Goal: Task Accomplishment & Management: Use online tool/utility

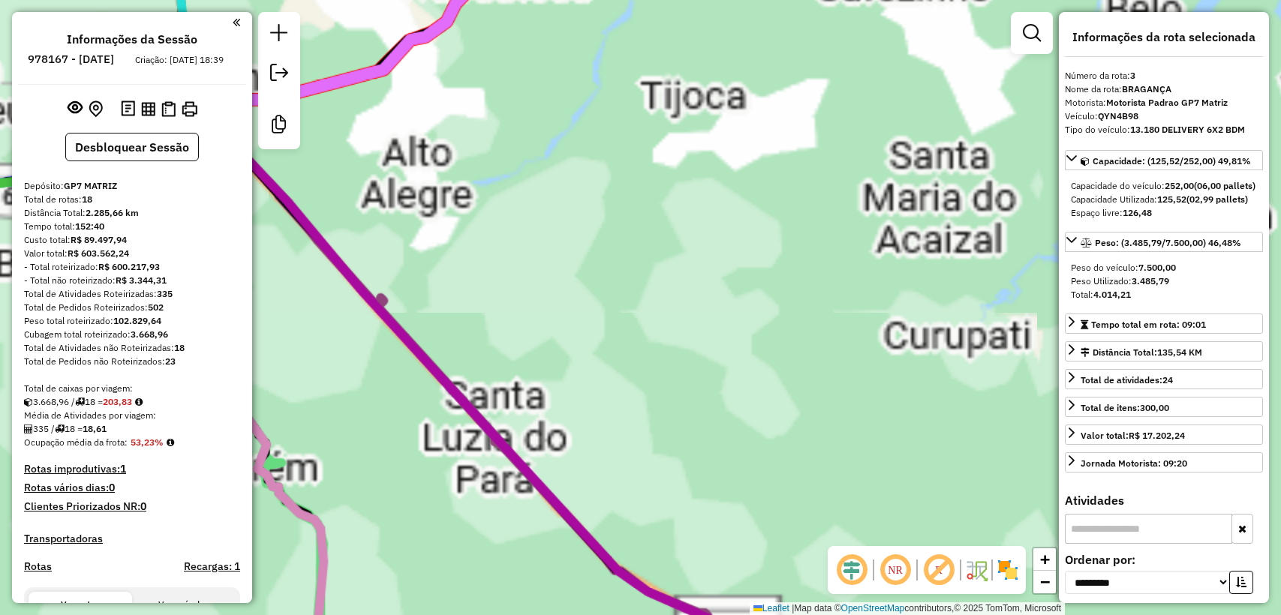
select select "**********"
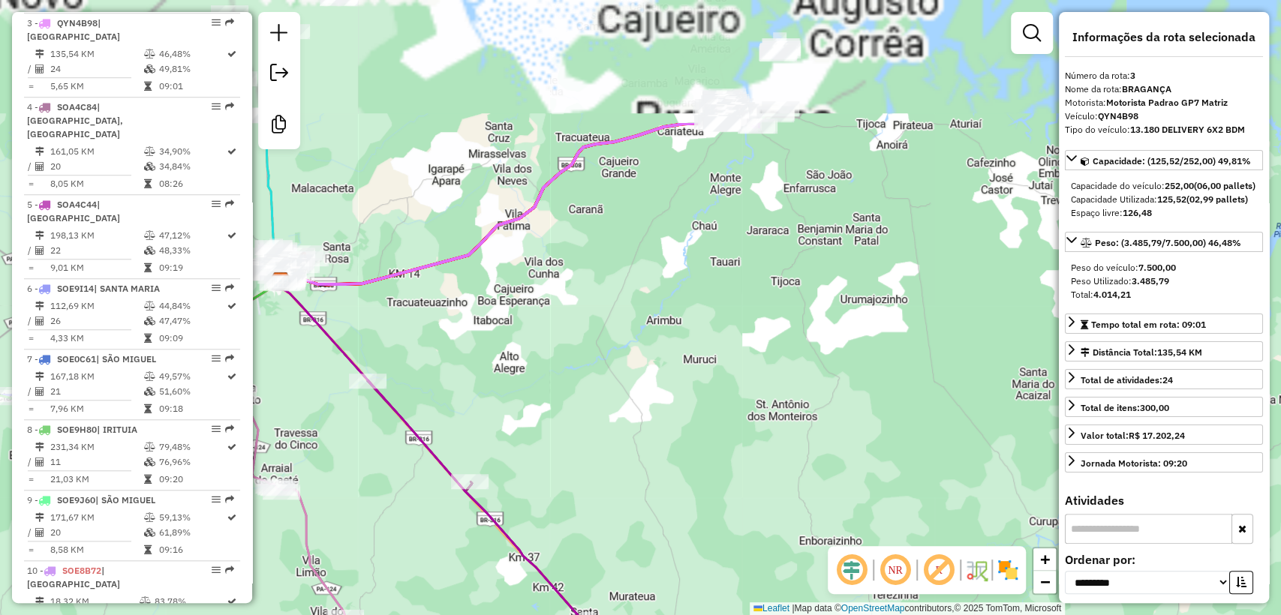
drag, startPoint x: 600, startPoint y: 252, endPoint x: 738, endPoint y: 464, distance: 252.3
click at [738, 464] on div "Janela de atendimento Grade de atendimento Capacidade Transportadoras Veículos …" at bounding box center [640, 307] width 1281 height 615
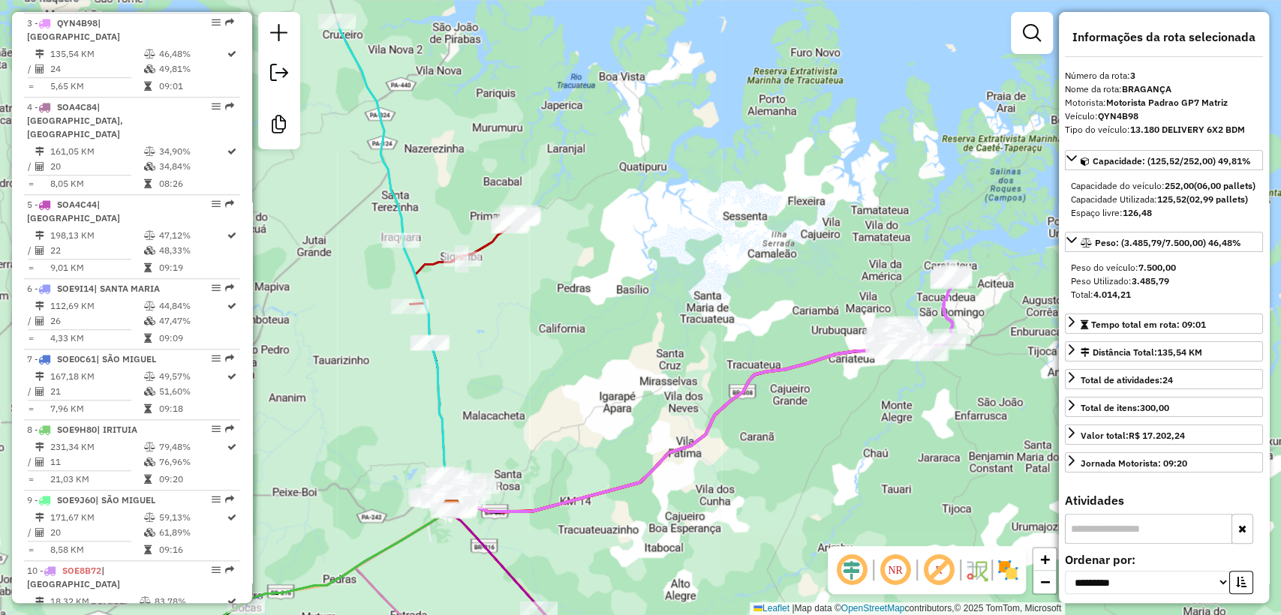
drag, startPoint x: 503, startPoint y: 251, endPoint x: 645, endPoint y: 389, distance: 197.4
click at [642, 386] on div "Janela de atendimento Grade de atendimento Capacidade Transportadoras Veículos …" at bounding box center [640, 307] width 1281 height 615
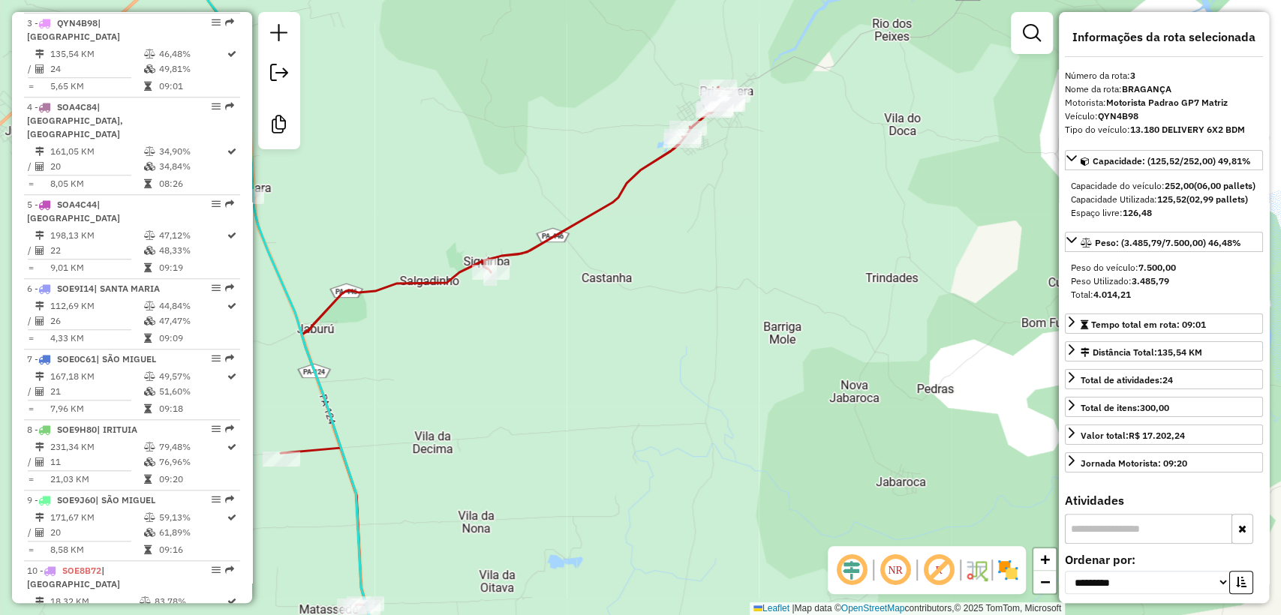
drag, startPoint x: 744, startPoint y: 263, endPoint x: 776, endPoint y: 337, distance: 80.0
click at [776, 337] on div "Janela de atendimento Grade de atendimento Capacidade Transportadoras Veículos …" at bounding box center [640, 307] width 1281 height 615
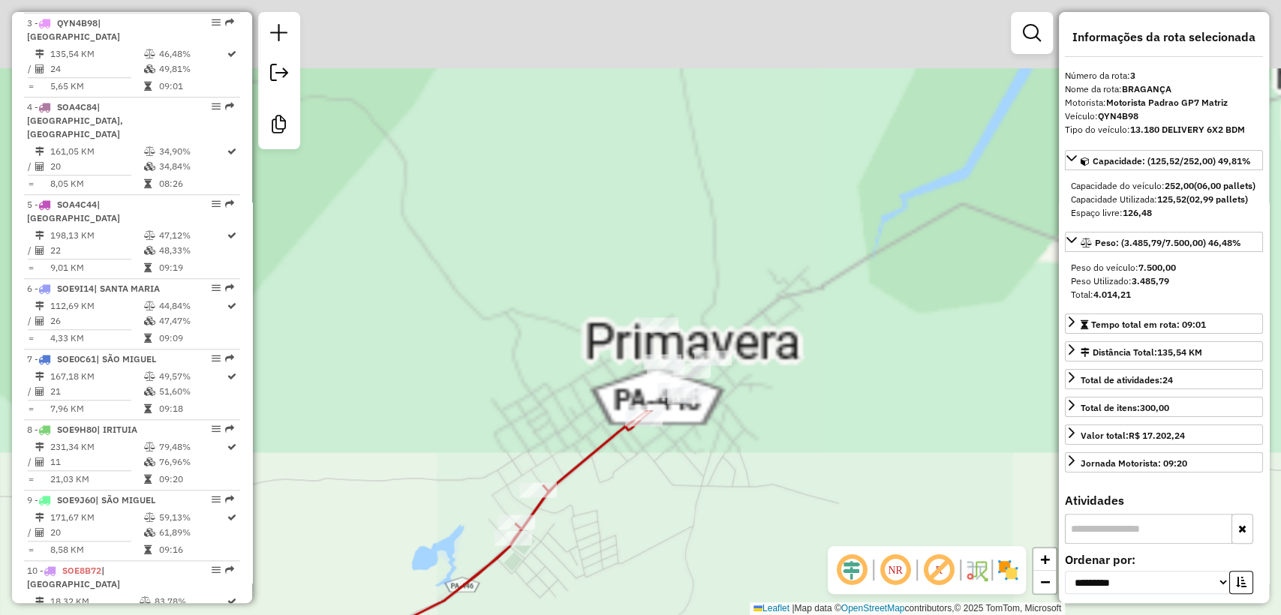
drag, startPoint x: 713, startPoint y: 158, endPoint x: 693, endPoint y: 629, distance: 471.7
click at [693, 615] on html "Aguarde... Pop-up bloqueado! Seu navegador bloqueou automáticamente a abertura …" at bounding box center [640, 307] width 1281 height 615
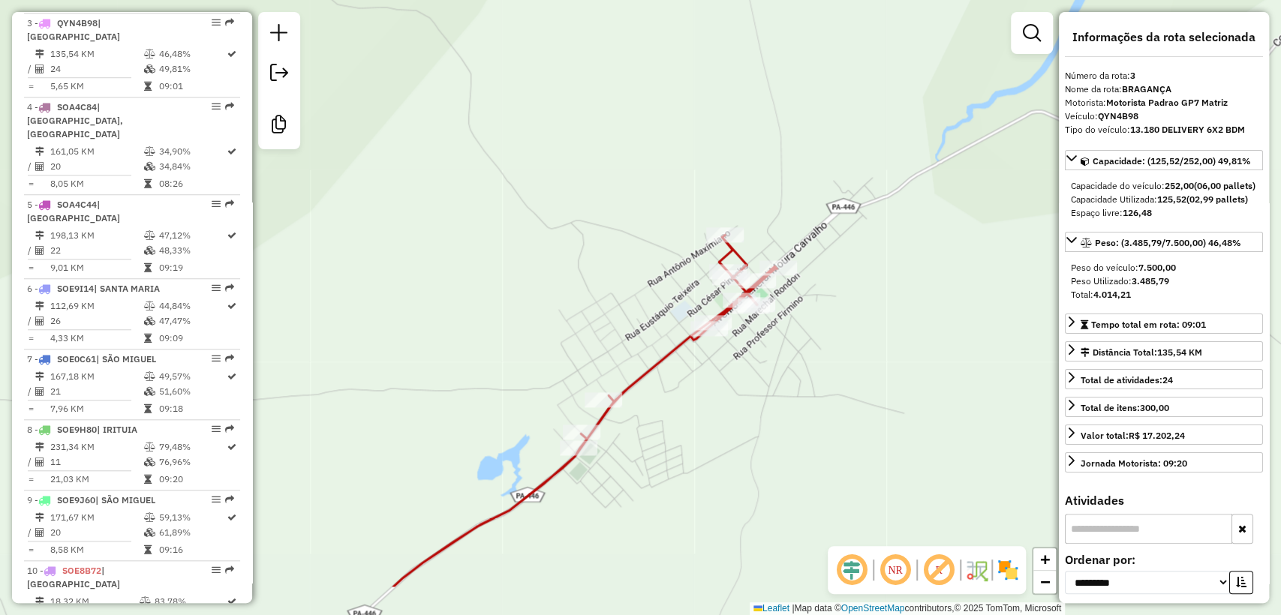
drag, startPoint x: 672, startPoint y: 523, endPoint x: 737, endPoint y: 433, distance: 111.2
click at [737, 433] on div "Janela de atendimento Grade de atendimento Capacidade Transportadoras Veículos …" at bounding box center [640, 307] width 1281 height 615
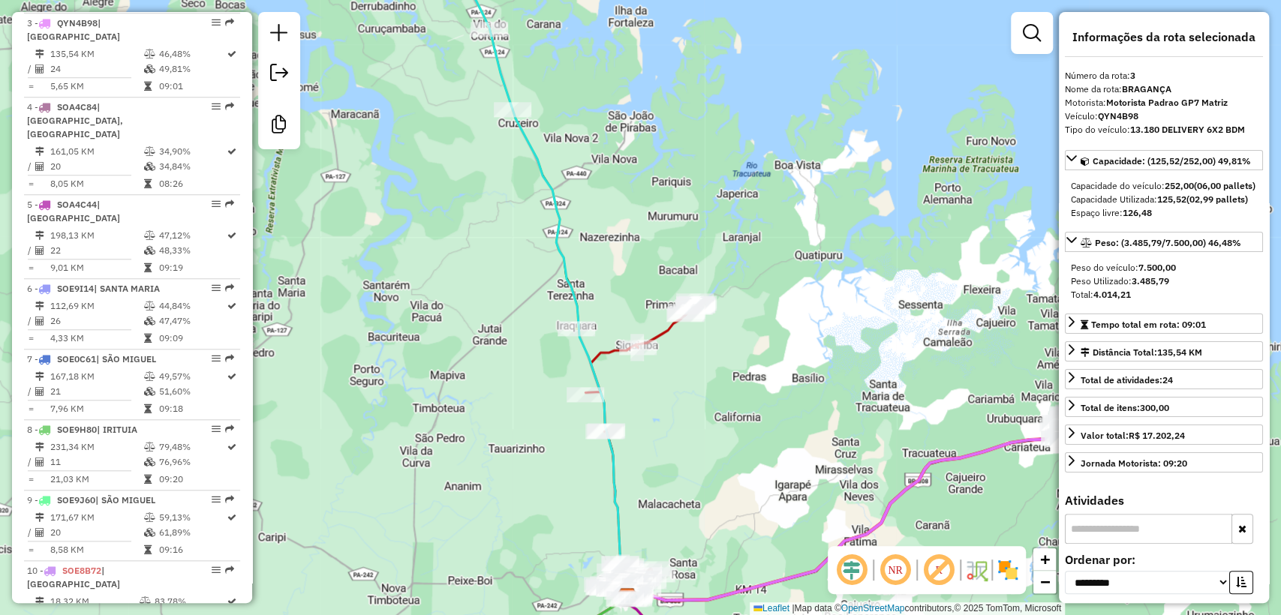
drag, startPoint x: 738, startPoint y: 458, endPoint x: 732, endPoint y: 431, distance: 26.9
click at [732, 433] on div "Janela de atendimento Grade de atendimento Capacidade Transportadoras Veículos …" at bounding box center [640, 307] width 1281 height 615
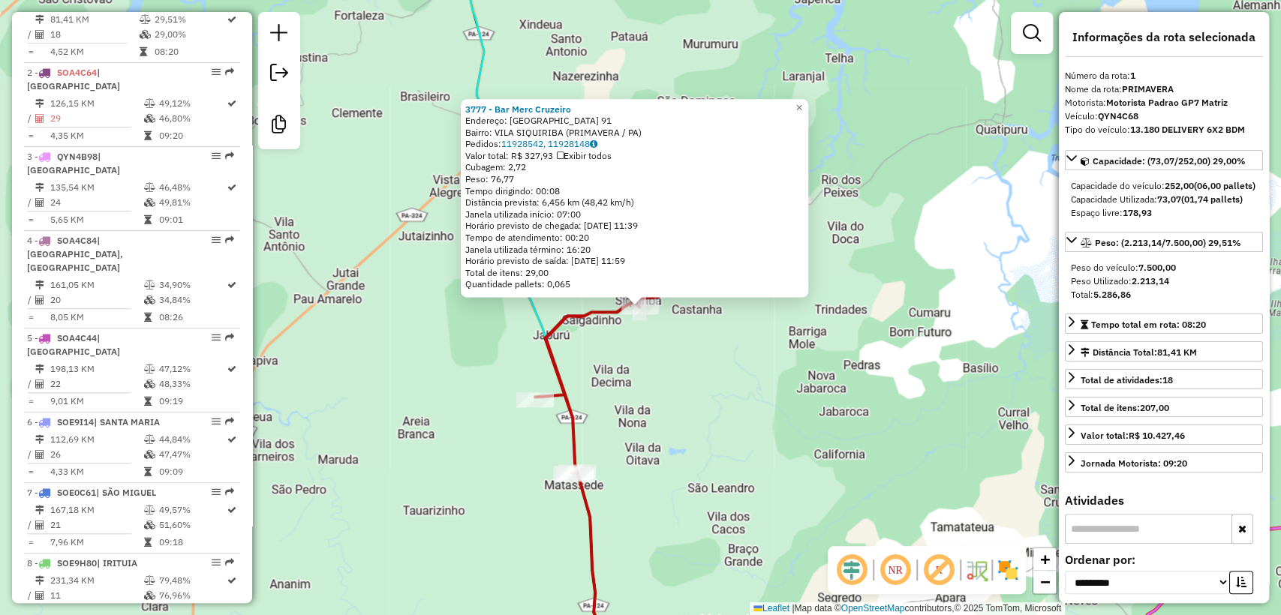
scroll to position [623, 0]
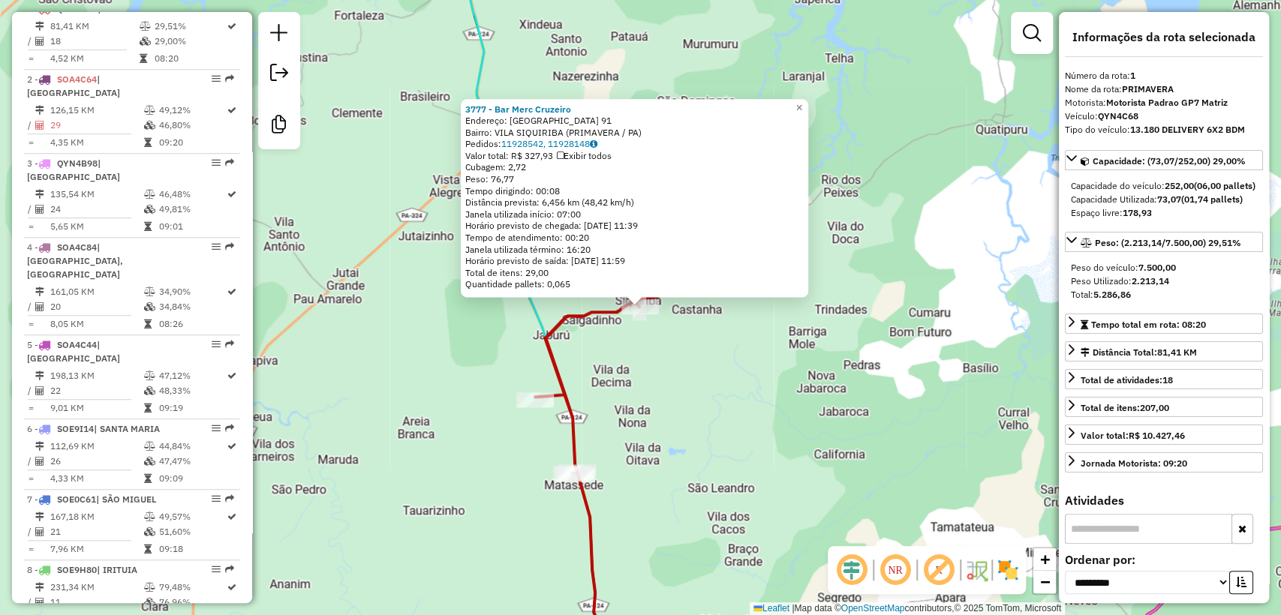
click at [642, 382] on div "3777 - Bar Merc Cruzeiro Endereço: [GEOGRAPHIC_DATA] 91 Bairro: [GEOGRAPHIC_DAT…" at bounding box center [640, 307] width 1281 height 615
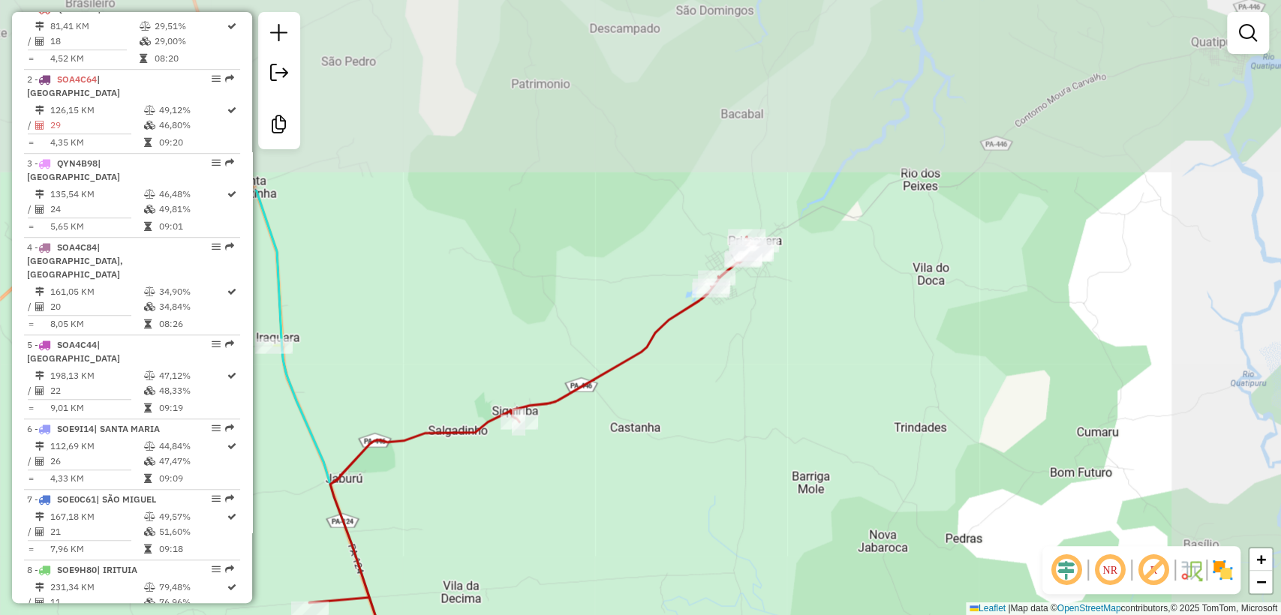
drag, startPoint x: 771, startPoint y: 152, endPoint x: 606, endPoint y: 402, distance: 300.1
click at [606, 402] on div "Janela de atendimento Grade de atendimento Capacidade Transportadoras Veículos …" at bounding box center [640, 307] width 1281 height 615
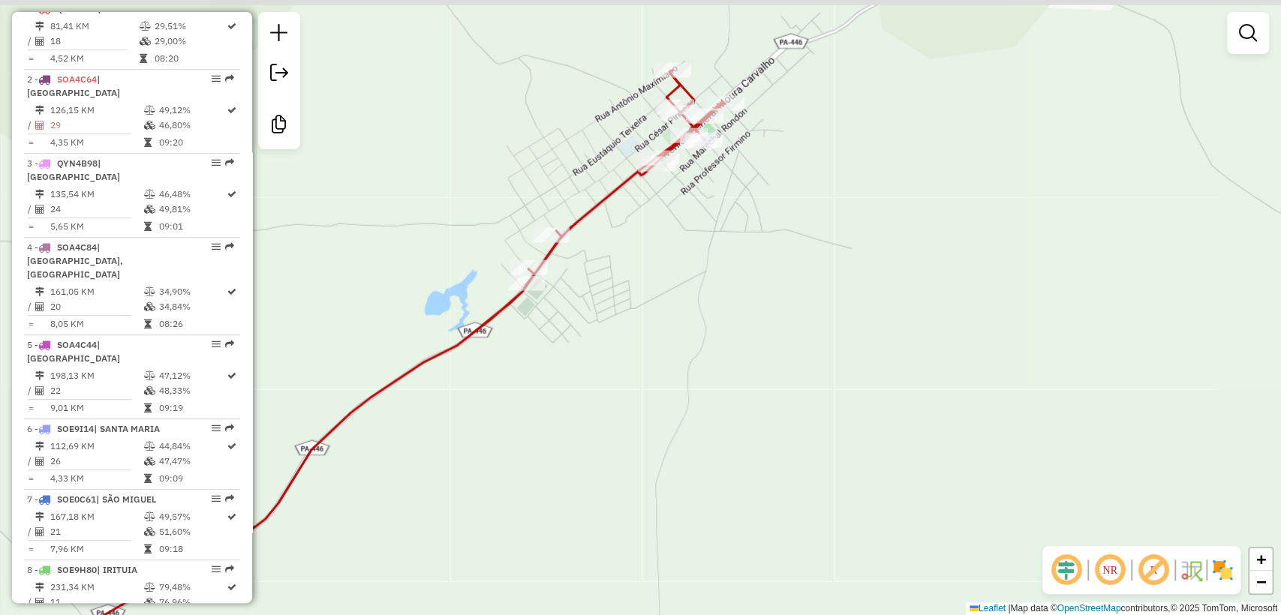
drag, startPoint x: 642, startPoint y: 213, endPoint x: 699, endPoint y: 308, distance: 110.0
click at [699, 308] on div "Janela de atendimento Grade de atendimento Capacidade Transportadoras Veículos …" at bounding box center [640, 307] width 1281 height 615
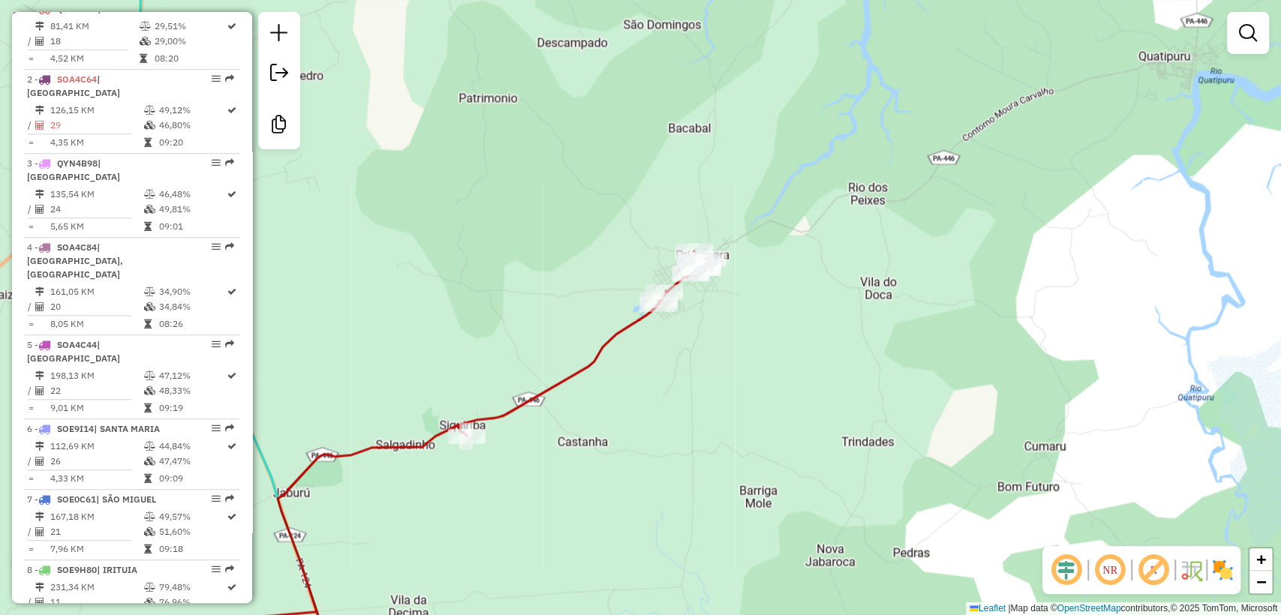
click at [426, 504] on div "Janela de atendimento Grade de atendimento Capacidade Transportadoras Veículos …" at bounding box center [640, 307] width 1281 height 615
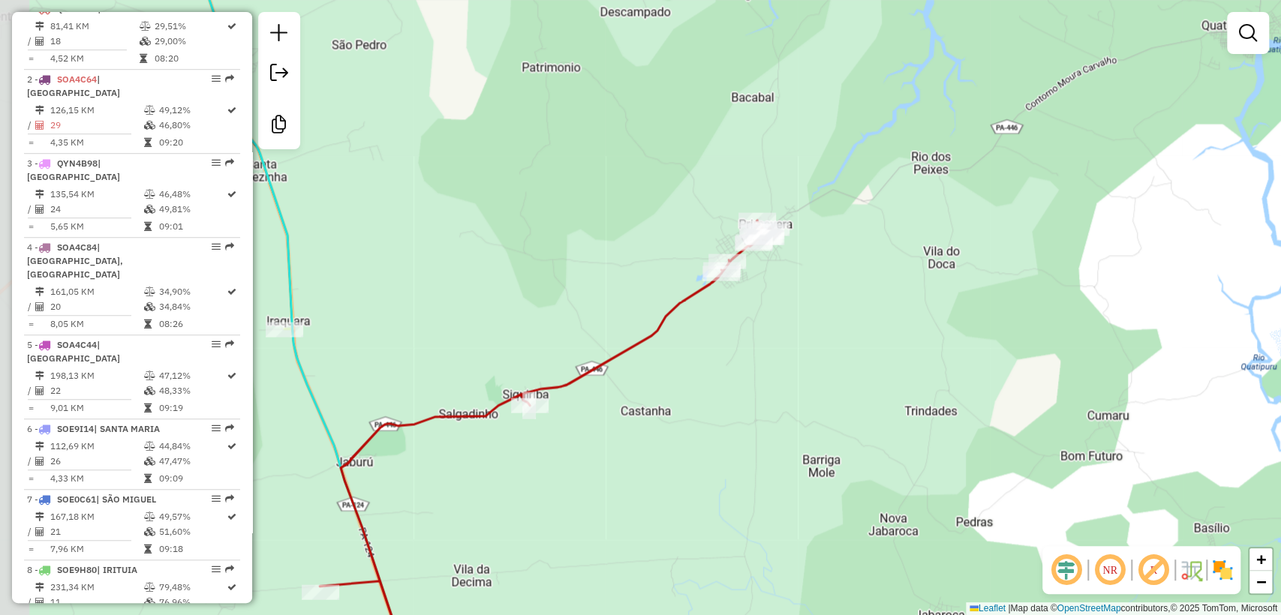
drag, startPoint x: 671, startPoint y: 398, endPoint x: 731, endPoint y: 395, distance: 60.1
click at [766, 378] on div "Janela de atendimento Grade de atendimento Capacidade Transportadoras Veículos …" at bounding box center [640, 307] width 1281 height 615
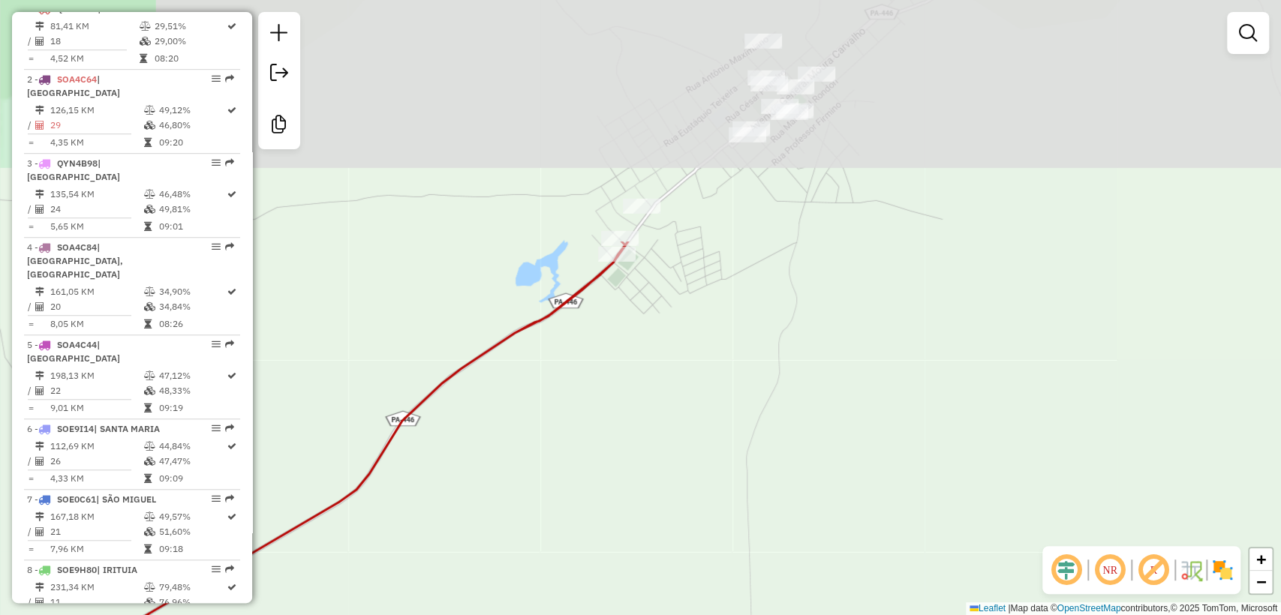
drag, startPoint x: 753, startPoint y: 505, endPoint x: 759, endPoint y: 476, distance: 29.3
click at [753, 516] on div "Janela de atendimento Grade de atendimento Capacidade Transportadoras Veículos …" at bounding box center [640, 307] width 1281 height 615
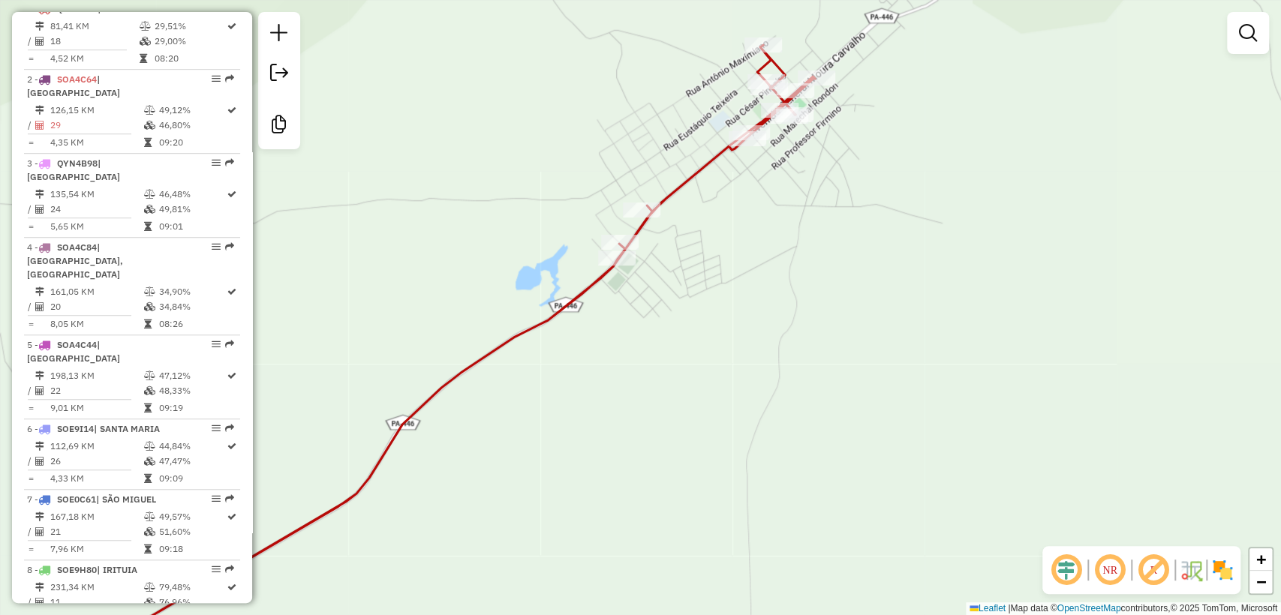
drag, startPoint x: 831, startPoint y: 269, endPoint x: 810, endPoint y: 313, distance: 48.3
click at [810, 313] on div "Janela de atendimento Grade de atendimento Capacidade Transportadoras Veículos …" at bounding box center [640, 307] width 1281 height 615
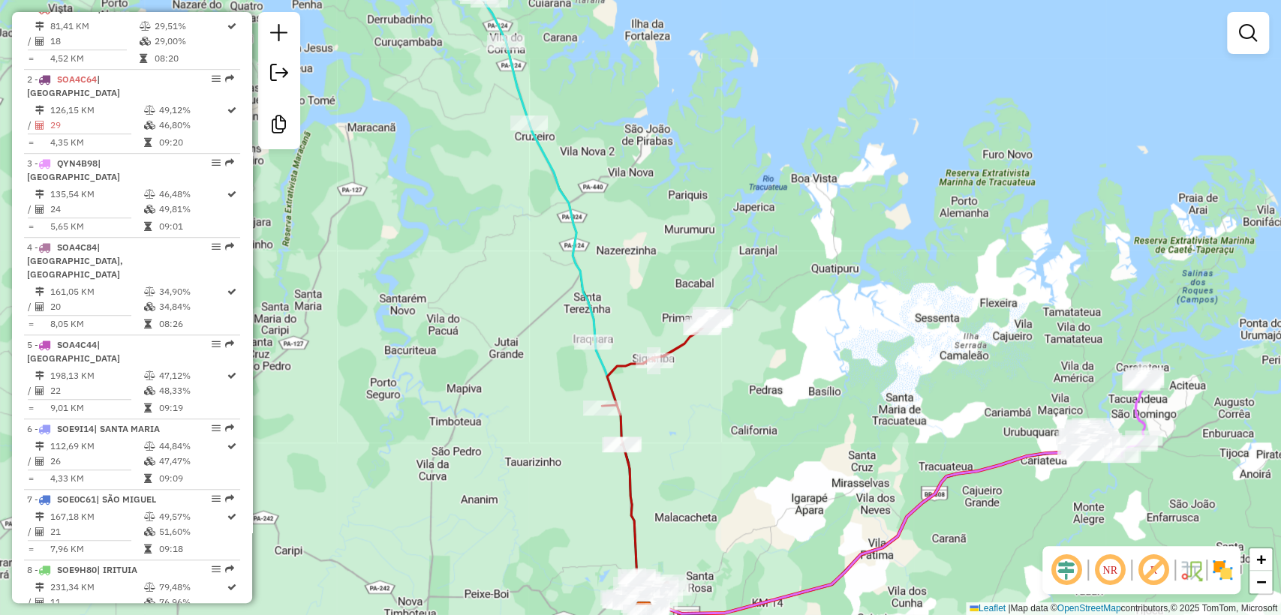
drag, startPoint x: 852, startPoint y: 404, endPoint x: 754, endPoint y: 397, distance: 97.8
click at [754, 397] on div "Janela de atendimento Grade de atendimento Capacidade Transportadoras Veículos …" at bounding box center [640, 307] width 1281 height 615
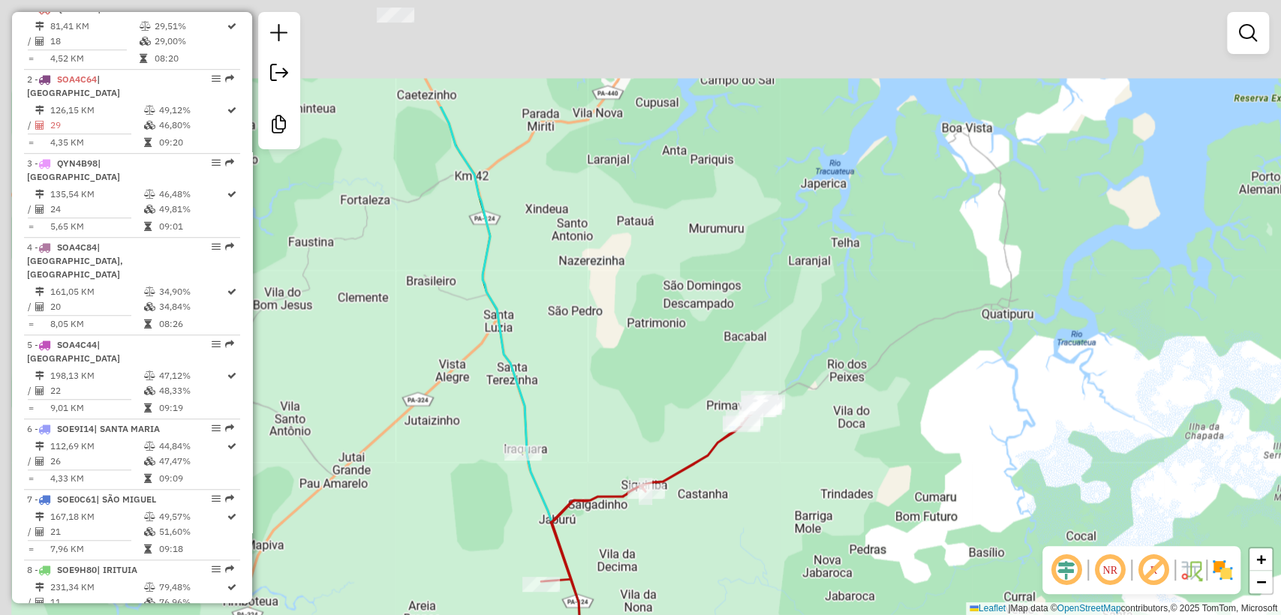
drag, startPoint x: 606, startPoint y: 260, endPoint x: 701, endPoint y: 432, distance: 196.8
click at [701, 432] on div "Janela de atendimento Grade de atendimento Capacidade Transportadoras Veículos …" at bounding box center [640, 307] width 1281 height 615
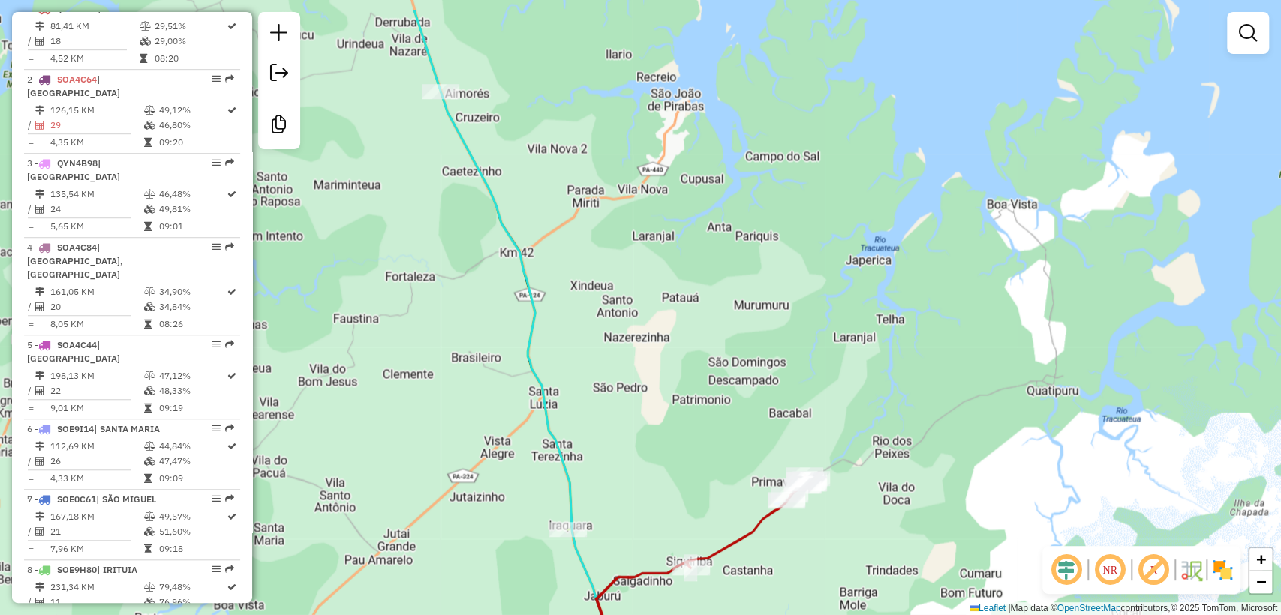
drag, startPoint x: 570, startPoint y: 239, endPoint x: 629, endPoint y: 383, distance: 156.5
click at [645, 402] on div "Janela de atendimento Grade de atendimento Capacidade Transportadoras Veículos …" at bounding box center [640, 307] width 1281 height 615
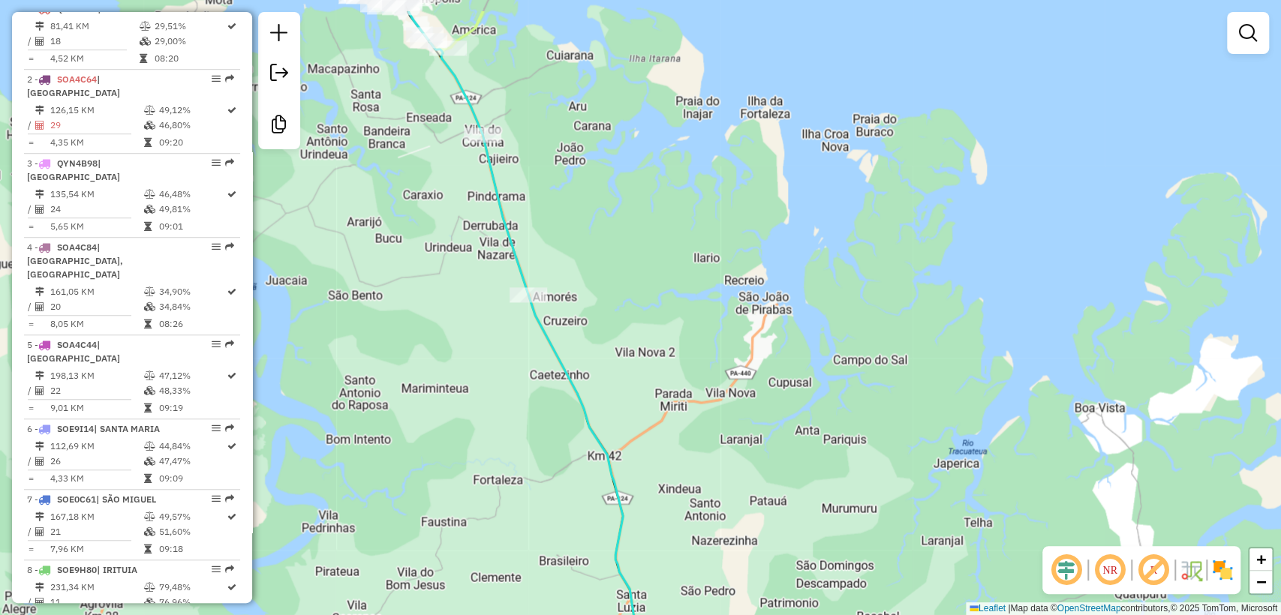
drag, startPoint x: 618, startPoint y: 252, endPoint x: 641, endPoint y: 283, distance: 38.1
click at [633, 270] on div "Janela de atendimento Grade de atendimento Capacidade Transportadoras Veículos …" at bounding box center [640, 307] width 1281 height 615
